Goal: Task Accomplishment & Management: Manage account settings

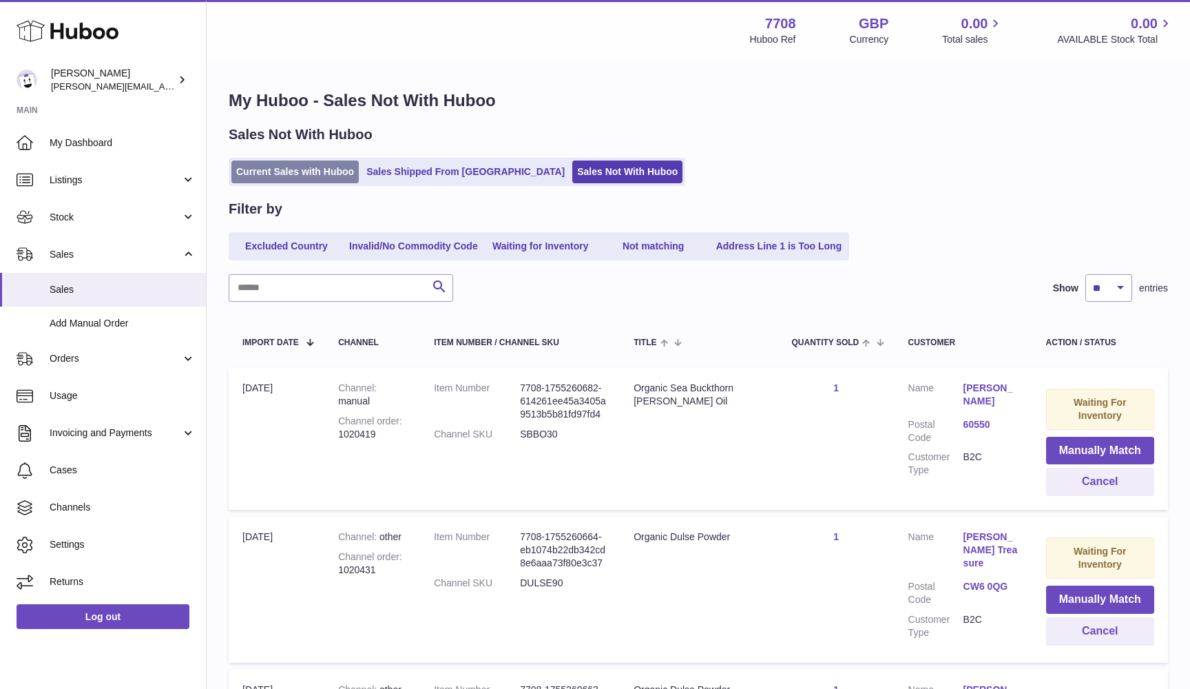
click at [280, 177] on link "Current Sales with Huboo" at bounding box center [294, 171] width 127 height 23
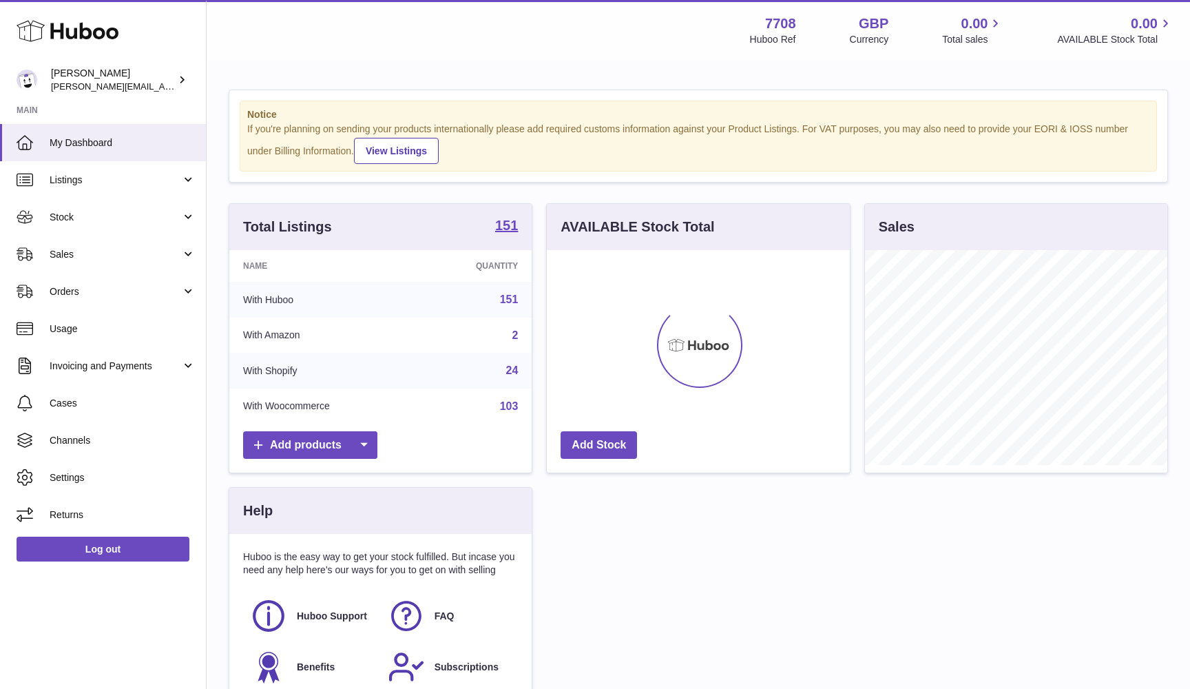
scroll to position [215, 303]
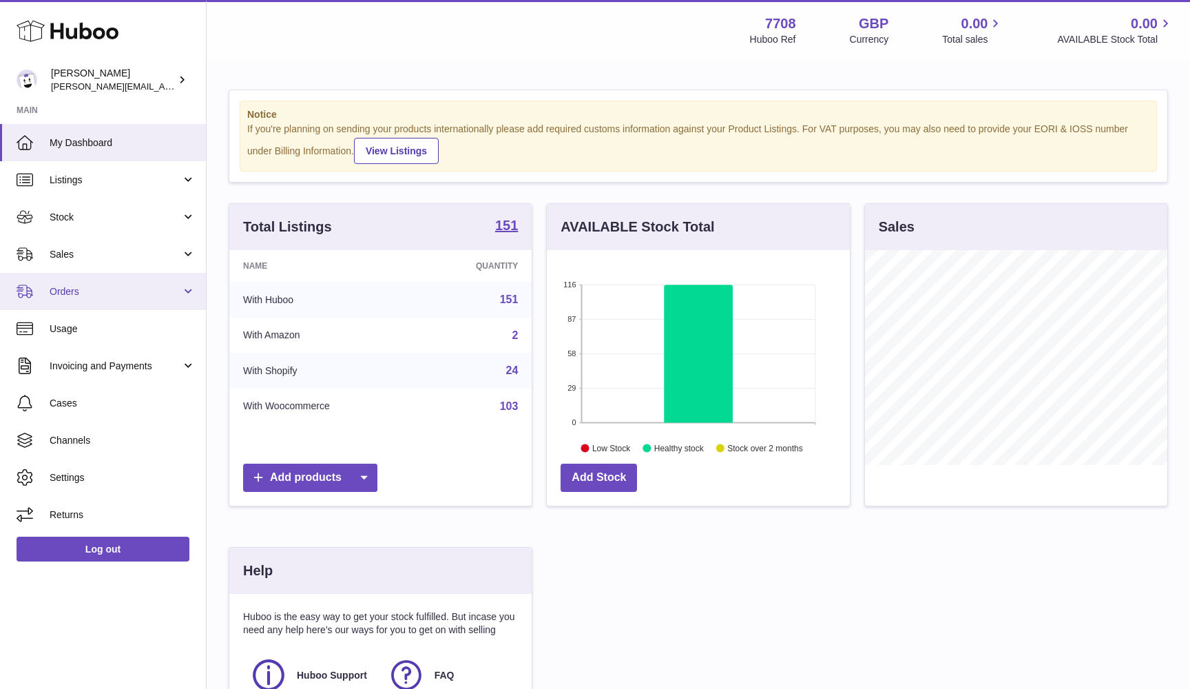
click at [78, 285] on span "Orders" at bounding box center [116, 291] width 132 height 13
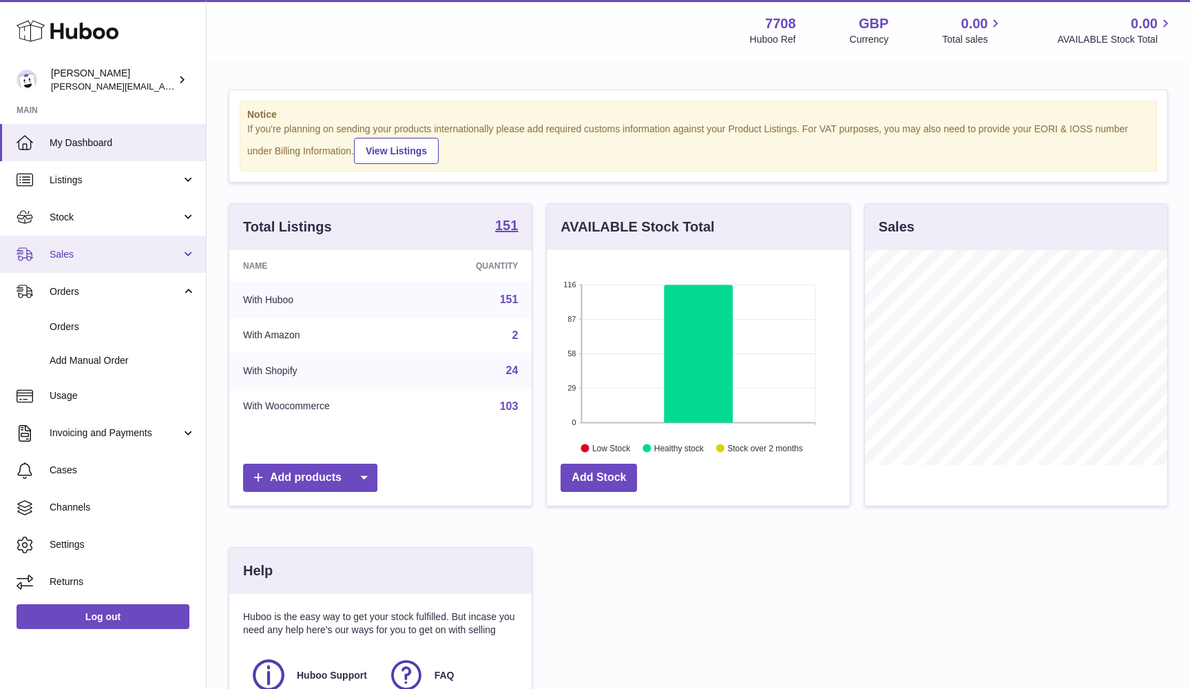
click at [81, 257] on span "Sales" at bounding box center [116, 254] width 132 height 13
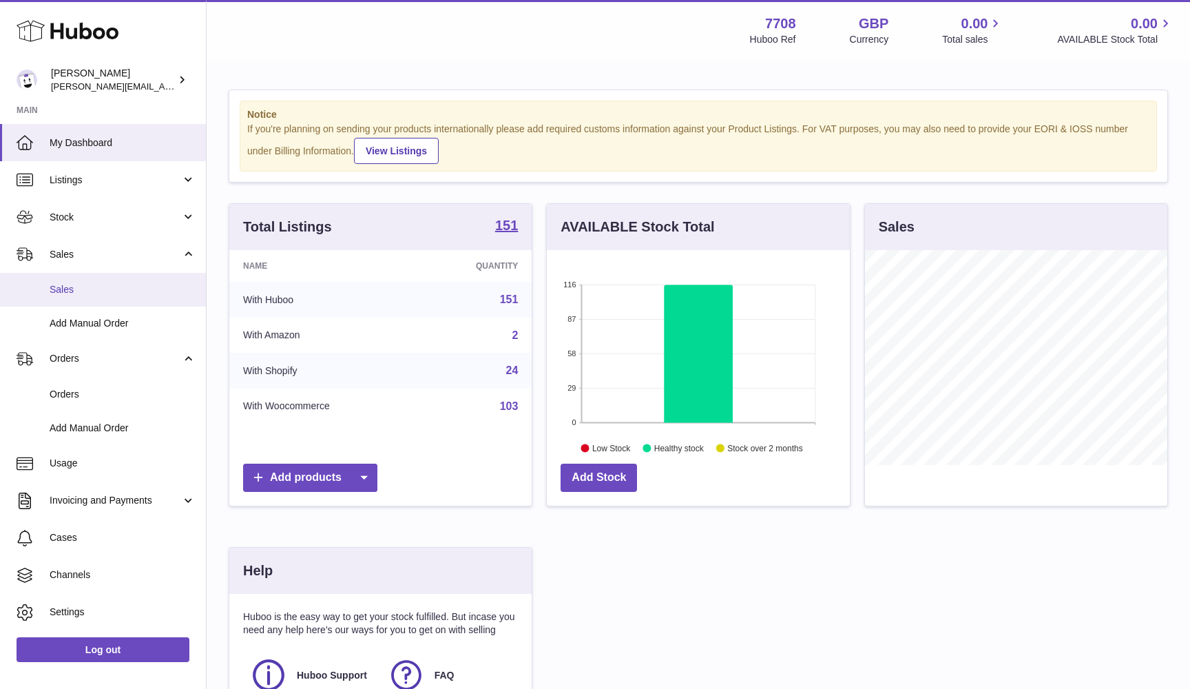
click at [78, 290] on span "Sales" at bounding box center [123, 289] width 146 height 13
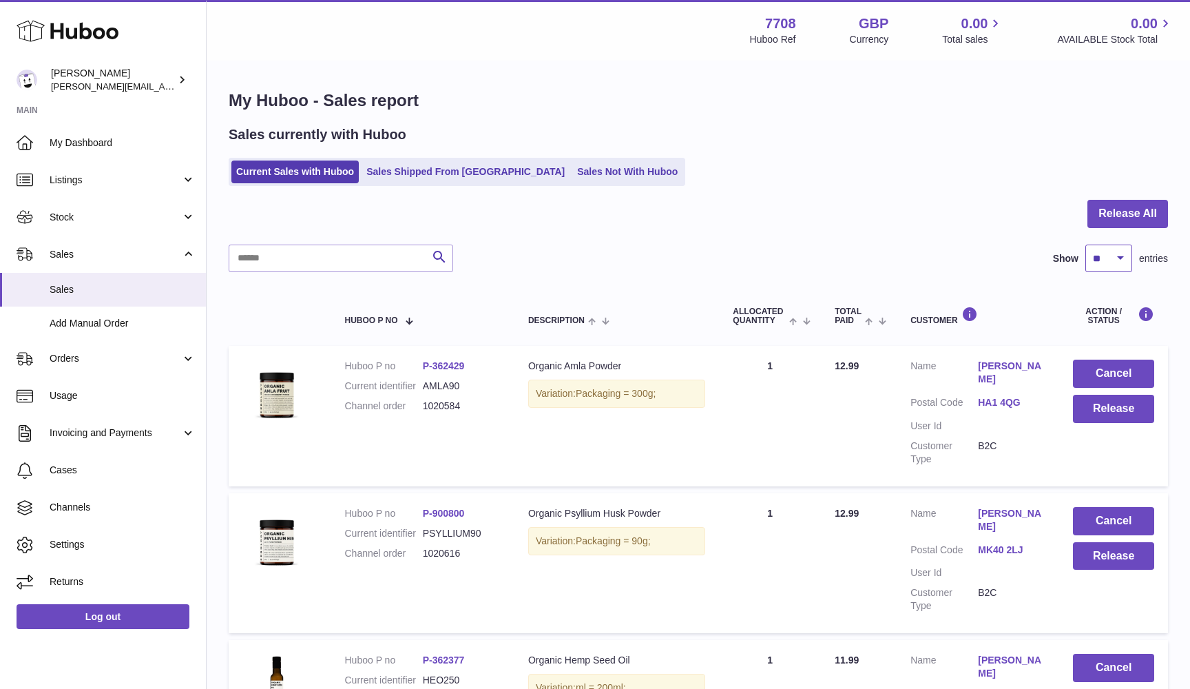
select select "***"
click at [1116, 219] on button "Release All" at bounding box center [1128, 214] width 81 height 28
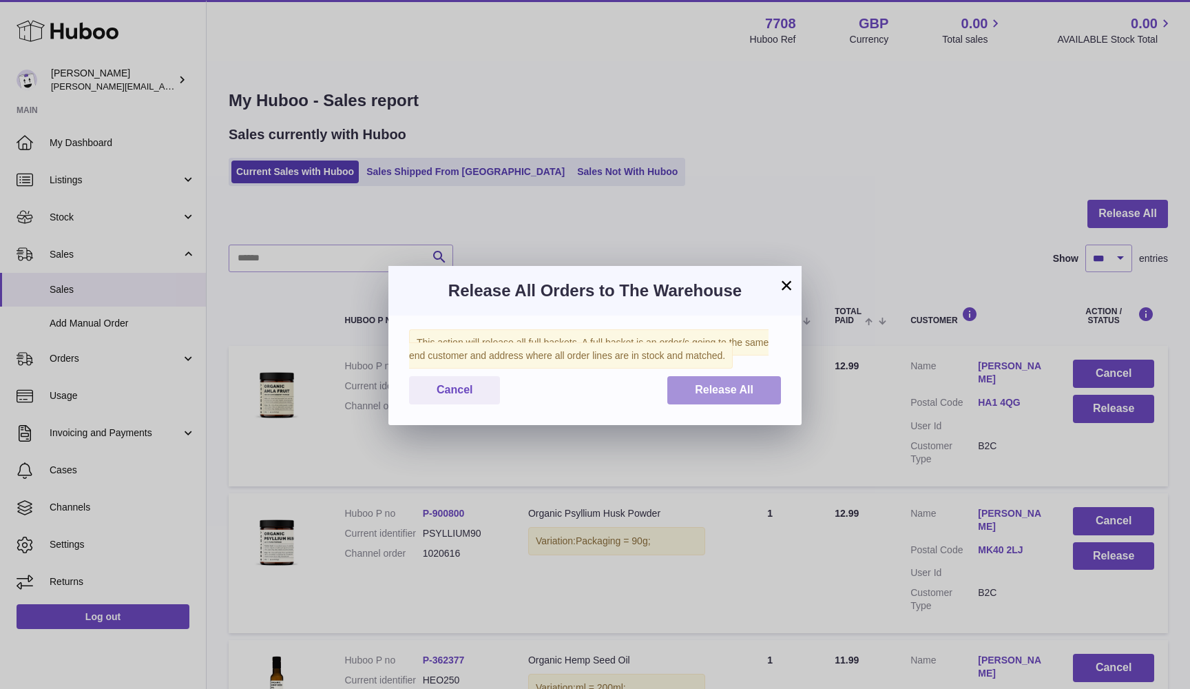
click at [765, 380] on button "Release All" at bounding box center [724, 390] width 114 height 28
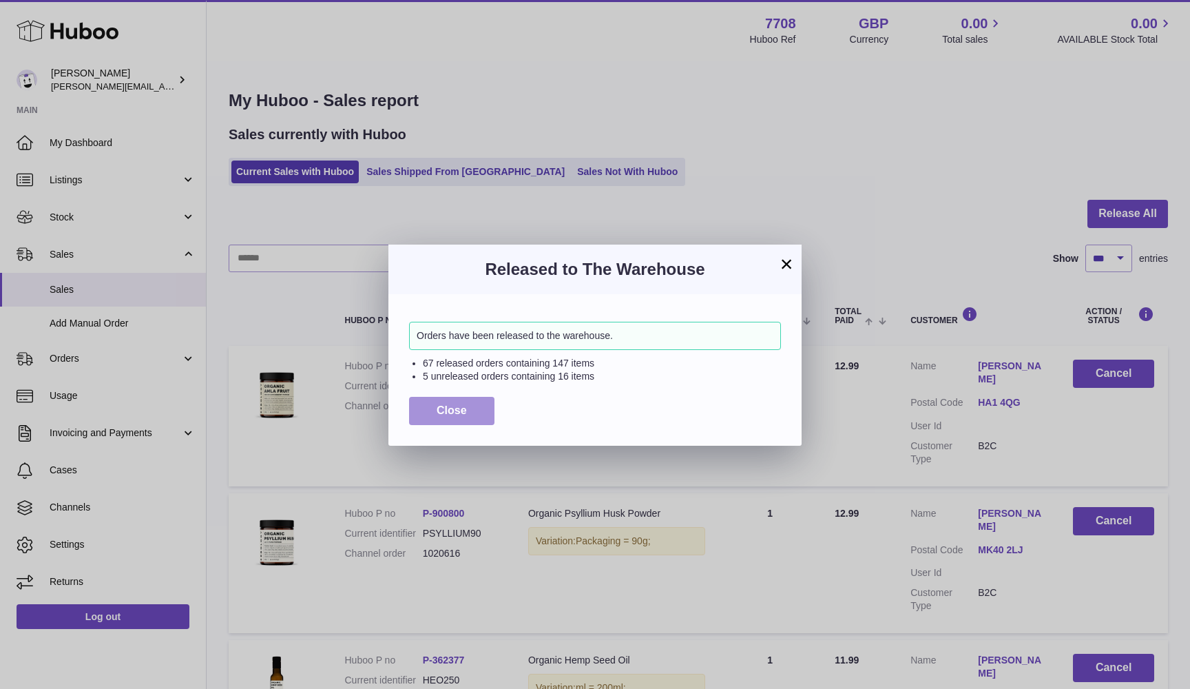
click at [476, 404] on button "Close" at bounding box center [451, 411] width 85 height 28
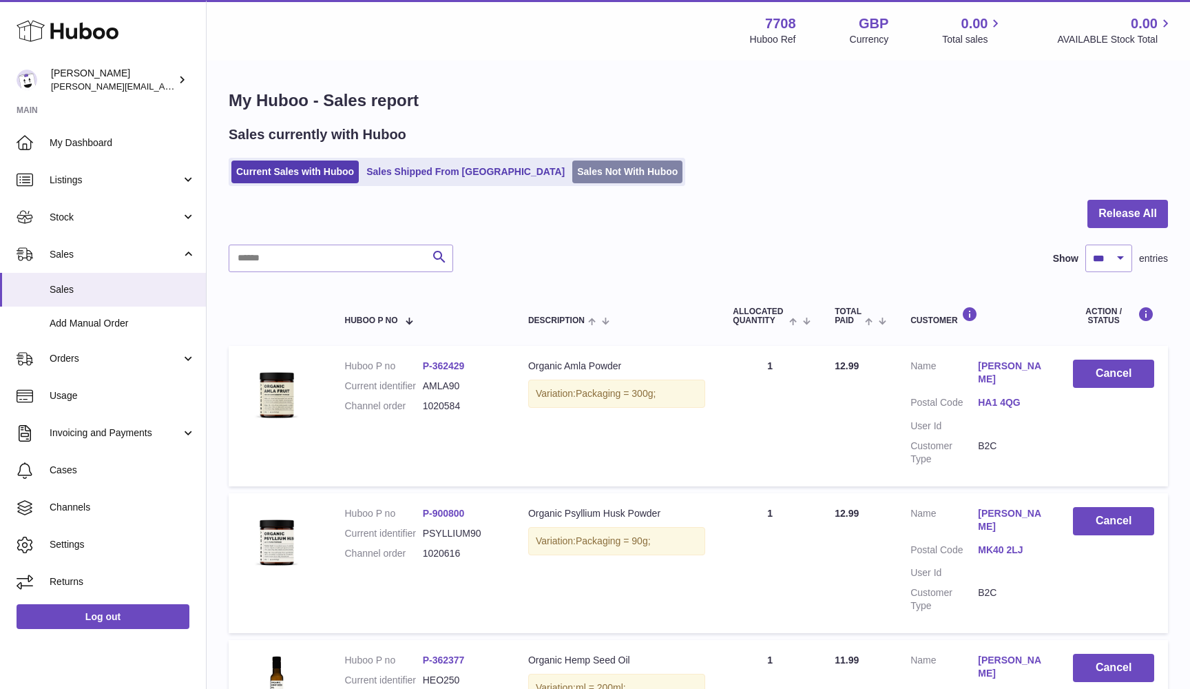
click at [572, 180] on link "Sales Not With Huboo" at bounding box center [627, 171] width 110 height 23
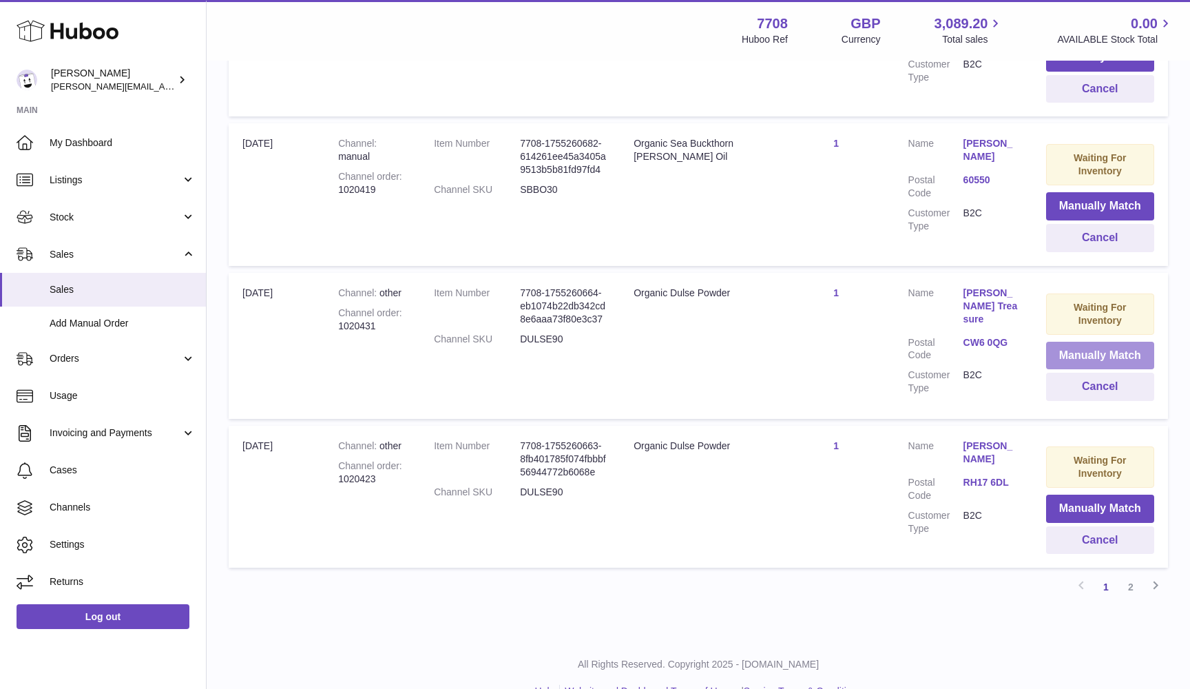
scroll to position [1287, 0]
click at [1130, 575] on link "2" at bounding box center [1131, 587] width 25 height 25
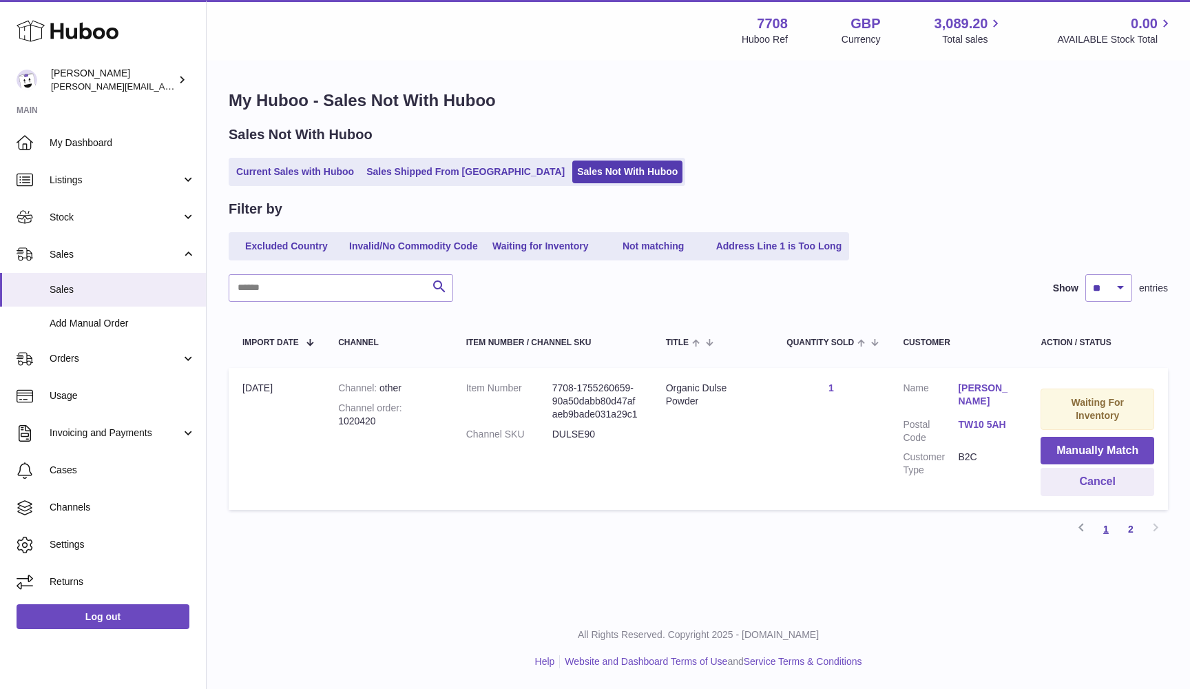
click at [1102, 529] on link "1" at bounding box center [1106, 529] width 25 height 25
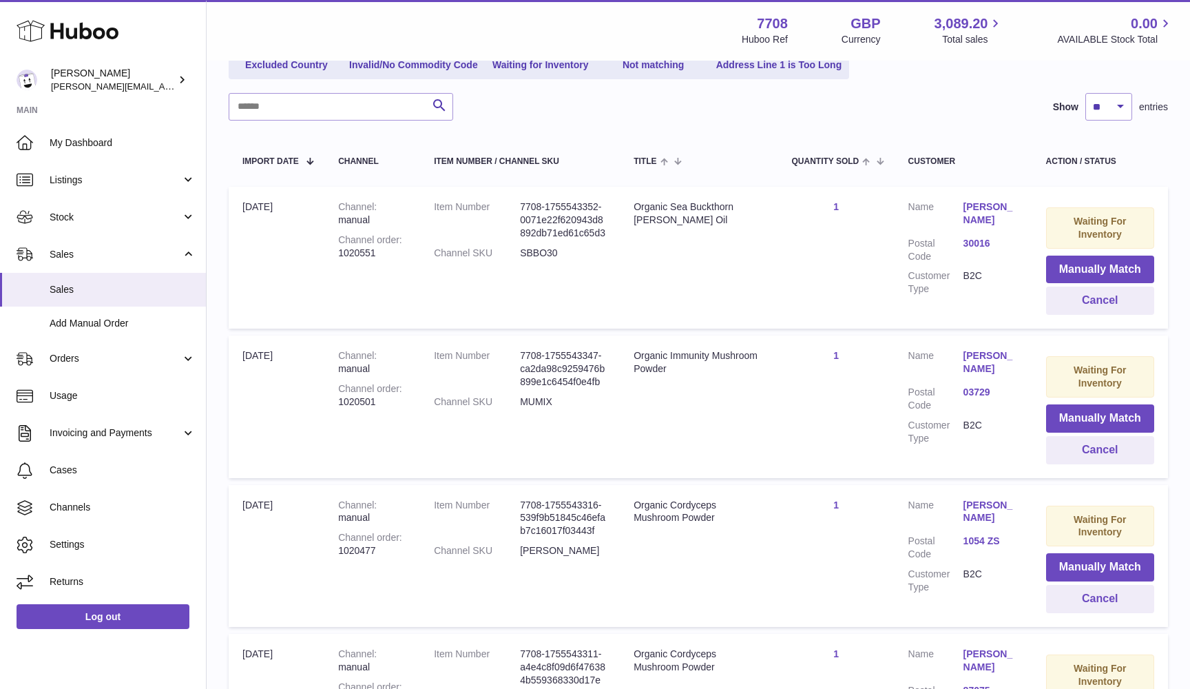
scroll to position [180, 0]
click at [974, 535] on link "1054 ZS" at bounding box center [991, 541] width 55 height 13
click at [934, 483] on div "**********" at bounding box center [595, 413] width 1190 height 827
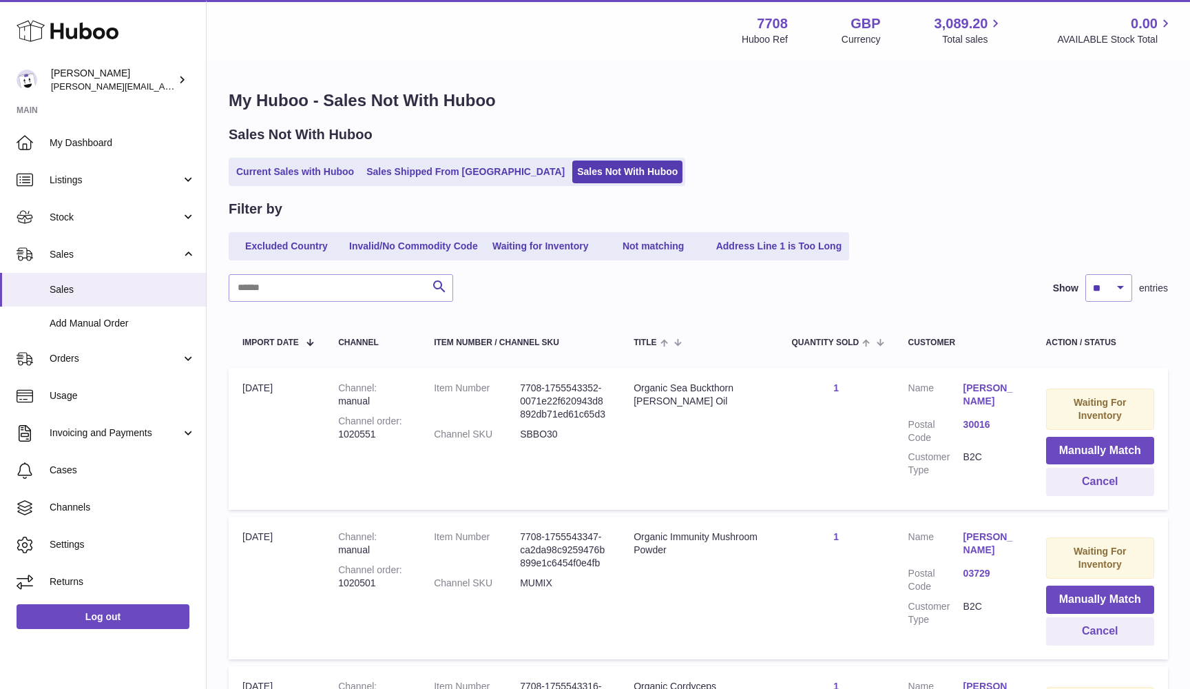
scroll to position [0, 0]
click at [256, 176] on link "Current Sales with Huboo" at bounding box center [294, 171] width 127 height 23
